Goal: Task Accomplishment & Management: Manage account settings

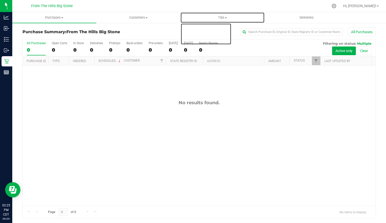
click at [220, 17] on span "Tills" at bounding box center [223, 17] width 84 height 5
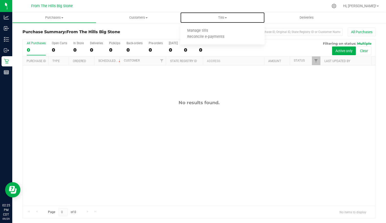
click at [216, 29] on li "Manage tills" at bounding box center [222, 31] width 84 height 6
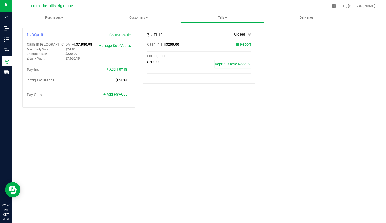
drag, startPoint x: 84, startPoint y: 58, endPoint x: 64, endPoint y: 60, distance: 19.8
click at [64, 60] on div "$7,686.18" at bounding box center [81, 58] width 39 height 5
click at [337, 18] on uib-tab-heading "Deliveries" at bounding box center [307, 18] width 84 height 10
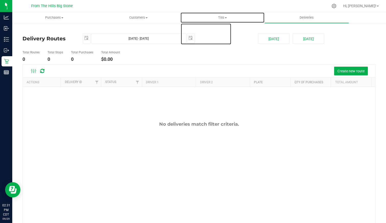
click at [223, 17] on span "Tills" at bounding box center [223, 17] width 84 height 5
click at [221, 30] on li "Manage tills" at bounding box center [222, 31] width 84 height 6
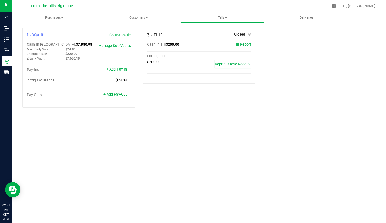
click at [115, 95] on link "+ Add Pay-Out" at bounding box center [116, 94] width 24 height 4
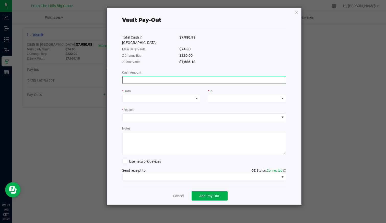
click at [133, 76] on input at bounding box center [204, 79] width 163 height 7
type input "$193.93"
click at [160, 95] on span at bounding box center [158, 98] width 71 height 7
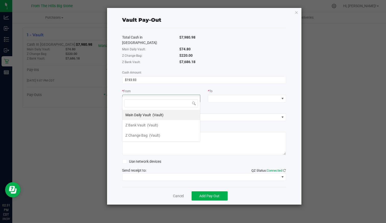
scroll to position [7, 78]
click at [158, 126] on li "Z Bank Vault (Vault)" at bounding box center [161, 125] width 78 height 10
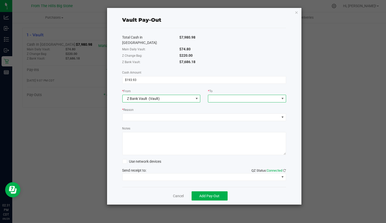
click at [249, 95] on span at bounding box center [243, 98] width 71 height 7
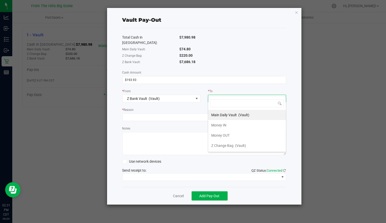
click at [240, 133] on li "Money OUT" at bounding box center [247, 135] width 78 height 10
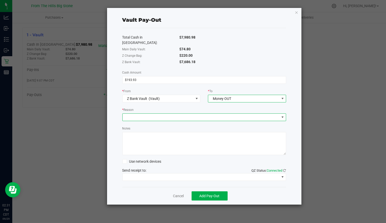
click at [225, 114] on span at bounding box center [201, 117] width 157 height 7
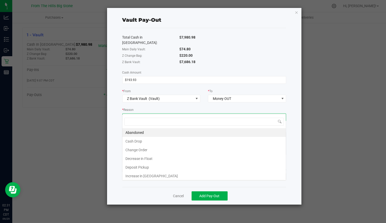
scroll to position [7, 164]
click at [223, 137] on li "Cash Drop" at bounding box center [204, 141] width 164 height 9
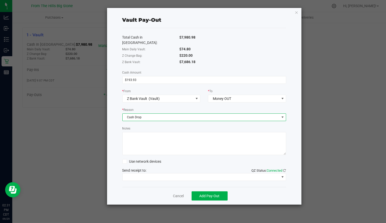
click at [212, 134] on textarea "Notes" at bounding box center [204, 143] width 164 height 23
type textarea "[PERSON_NAME]'s pay period for [DATE] - [DATE]"
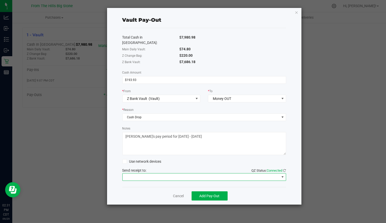
click at [197, 174] on span at bounding box center [201, 177] width 157 height 7
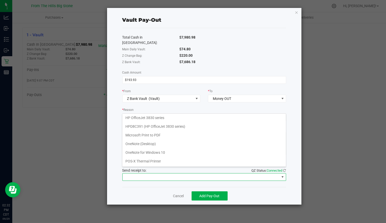
scroll to position [25, 0]
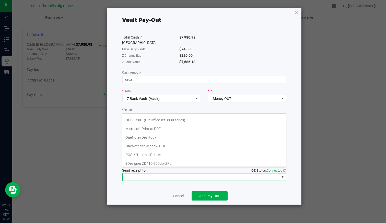
click at [198, 151] on Printer "POS-X Thermal Printer" at bounding box center [204, 155] width 164 height 9
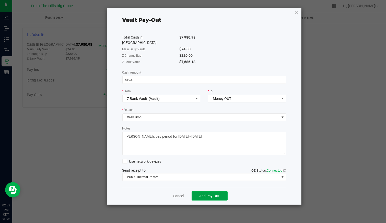
click at [216, 194] on span "Add Pay-Out" at bounding box center [210, 196] width 20 height 4
click at [178, 193] on link "Dismiss" at bounding box center [176, 195] width 12 height 5
